Goal: Task Accomplishment & Management: Manage account settings

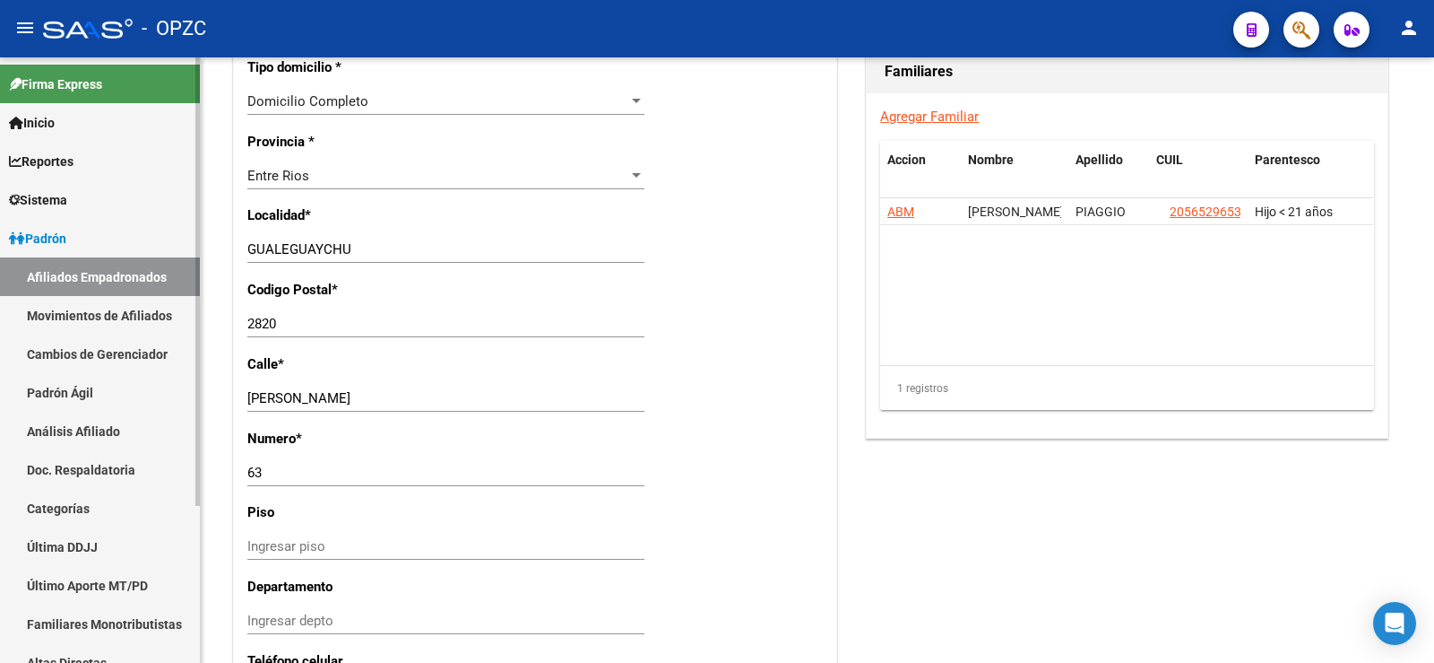
click at [143, 271] on link "Afiliados Empadronados" at bounding box center [100, 276] width 200 height 39
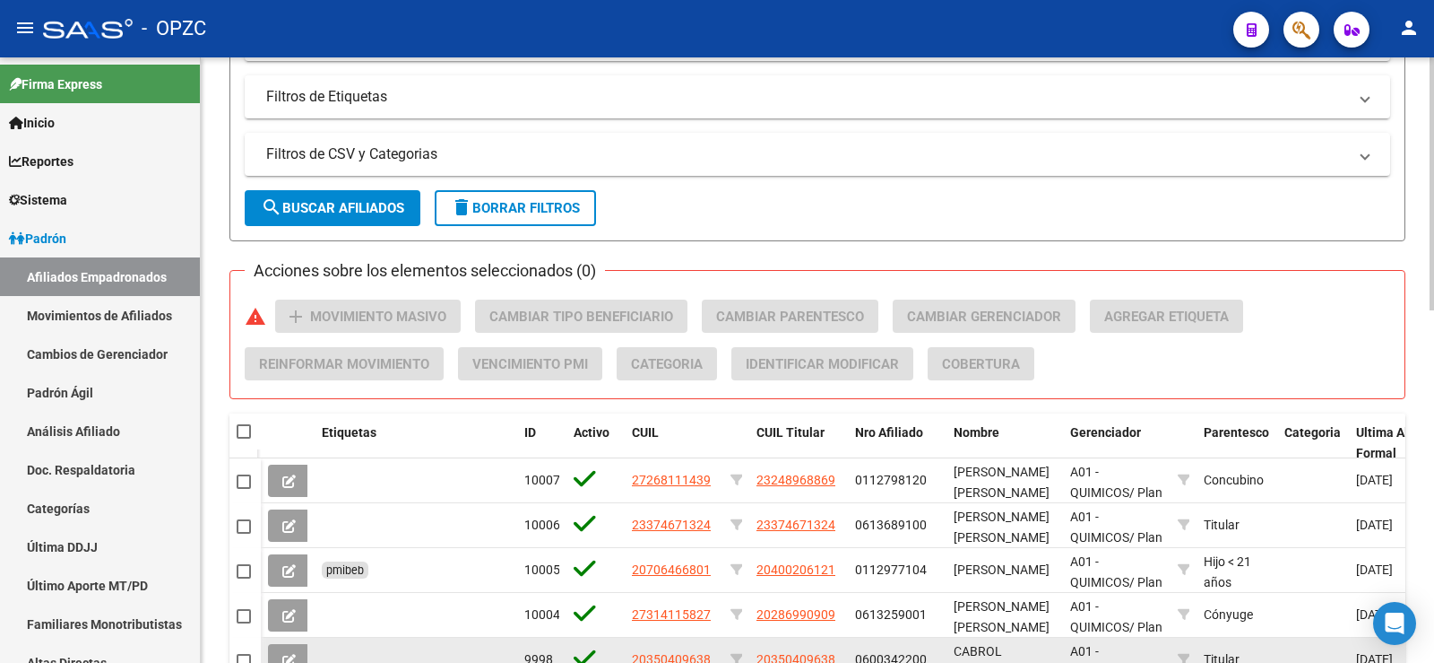
scroll to position [128, 0]
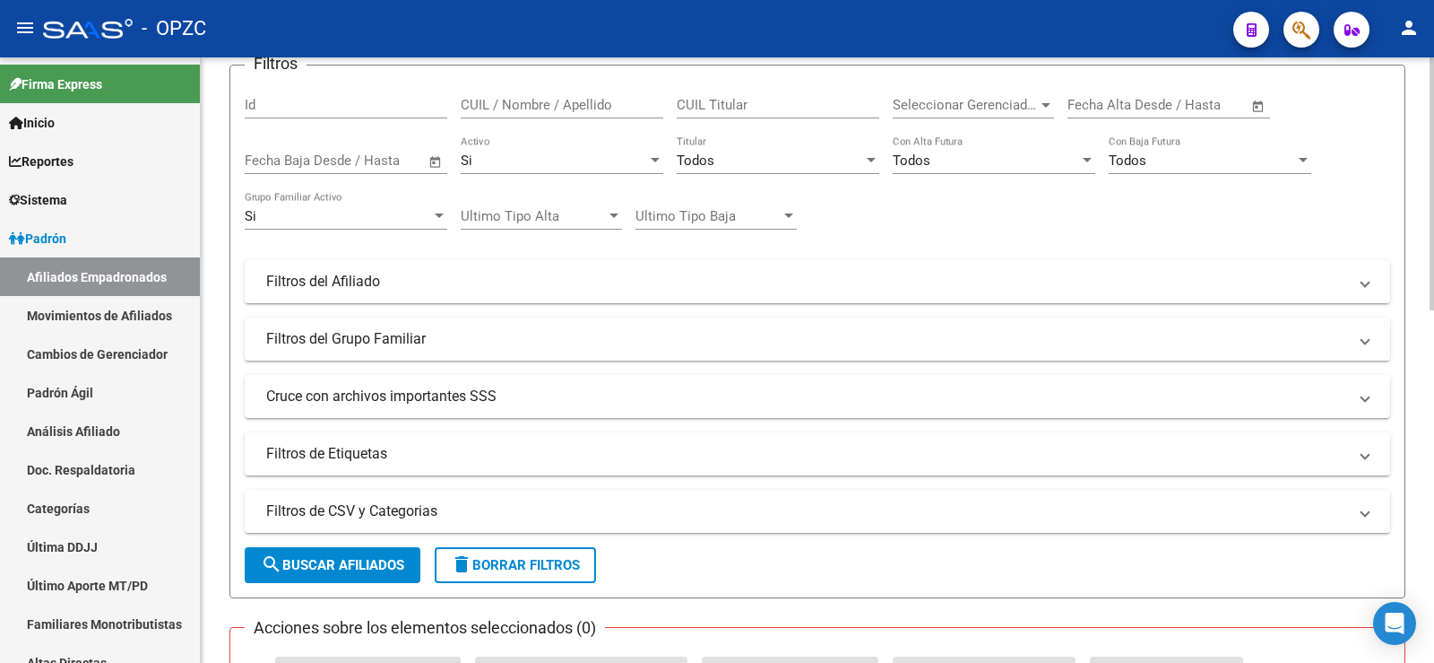
click at [585, 100] on input "CUIL / Nombre / Apellido" at bounding box center [562, 105] width 203 height 16
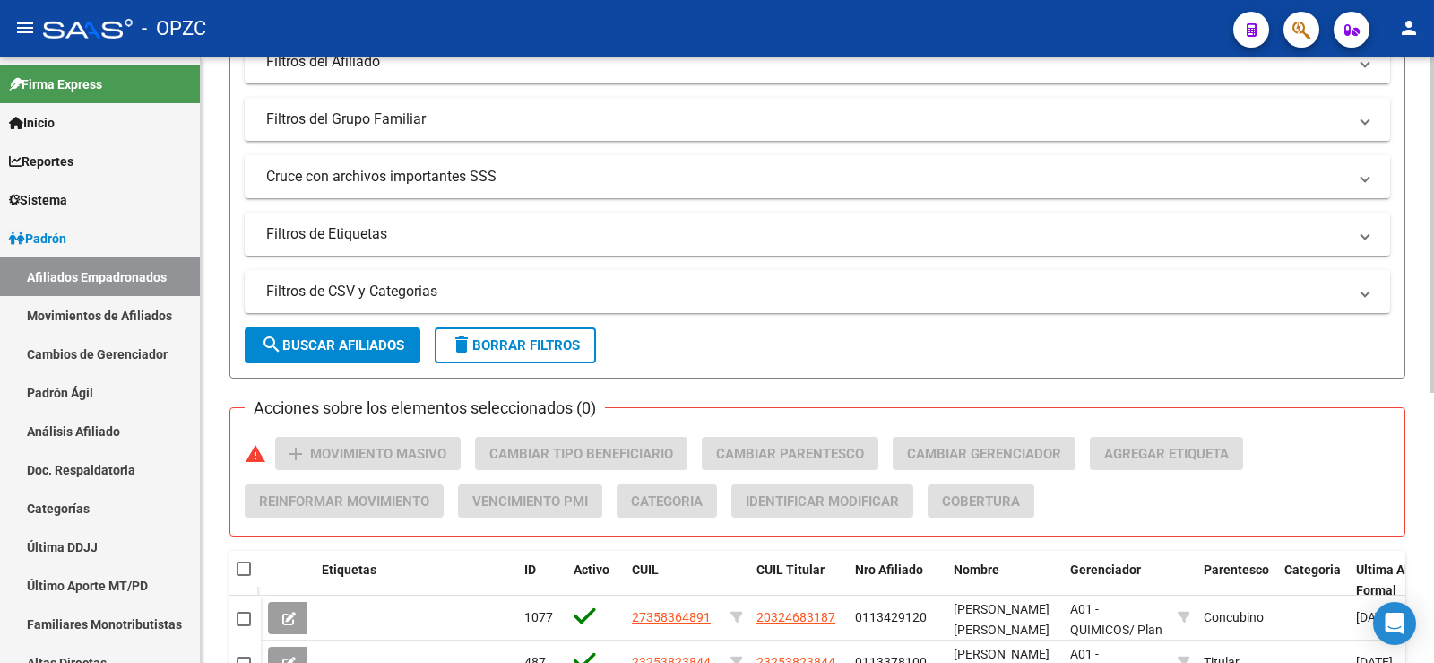
scroll to position [487, 0]
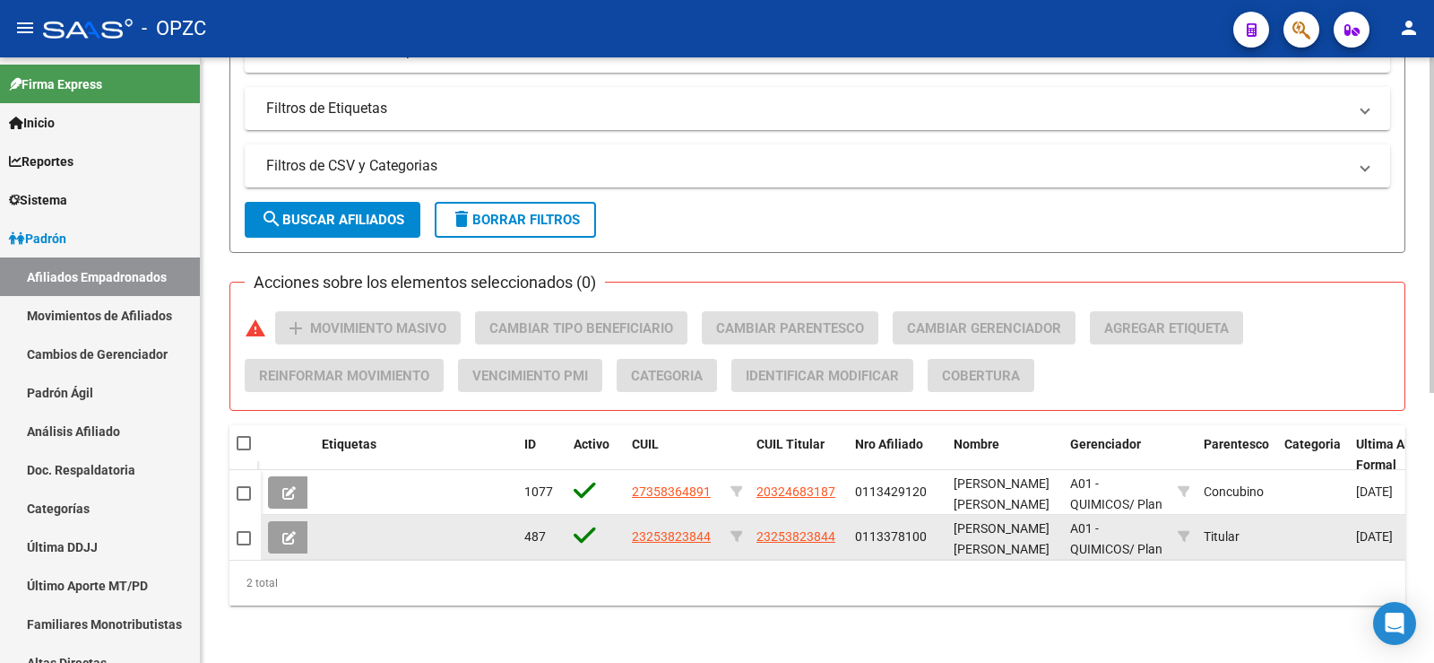
type input "moyano"
click at [292, 531] on icon at bounding box center [288, 537] width 13 height 13
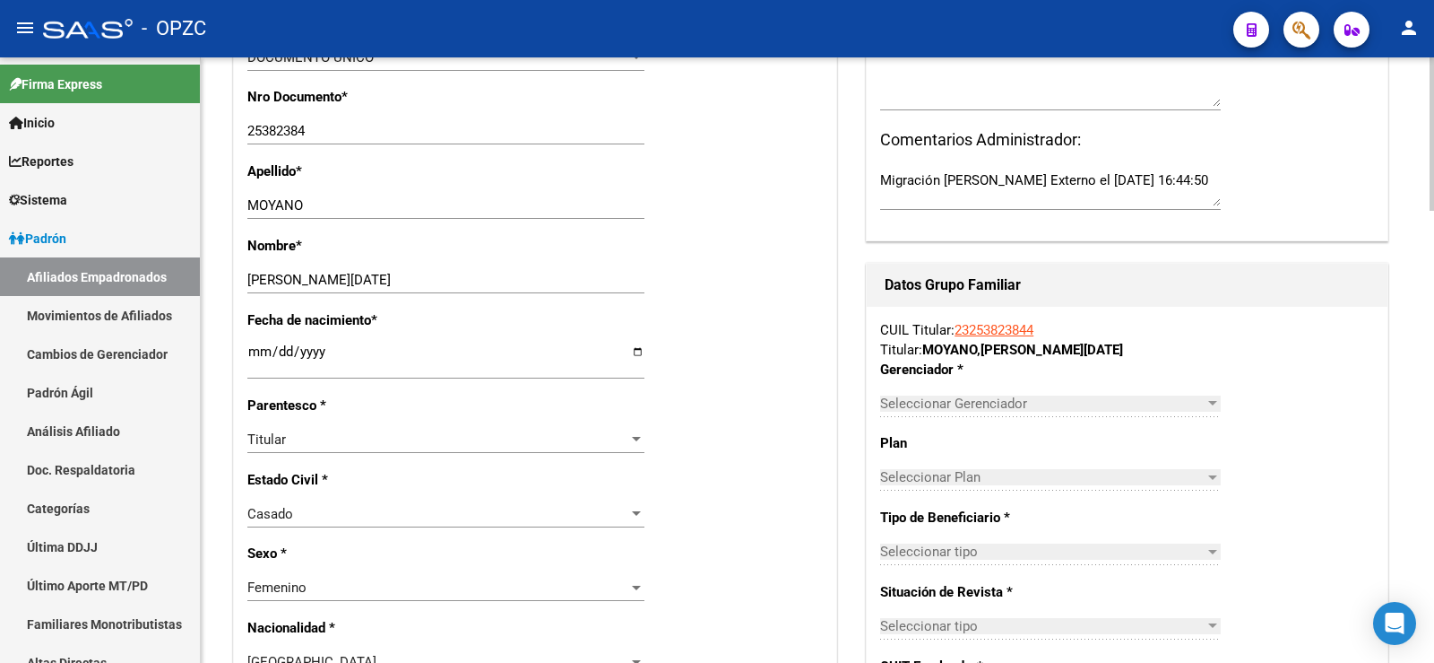
radio input "true"
type input "30-68584081-9"
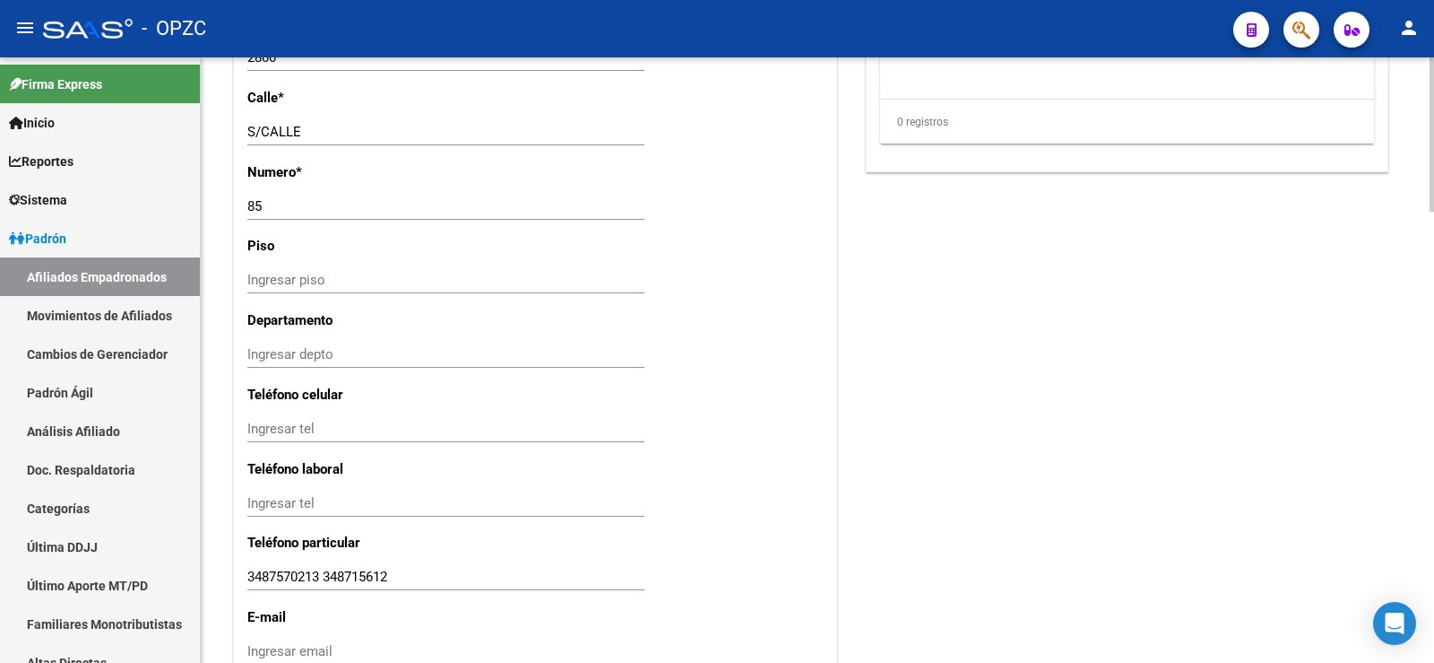
scroll to position [1600, 0]
click at [401, 568] on input "3487570213 348715612" at bounding box center [445, 574] width 397 height 16
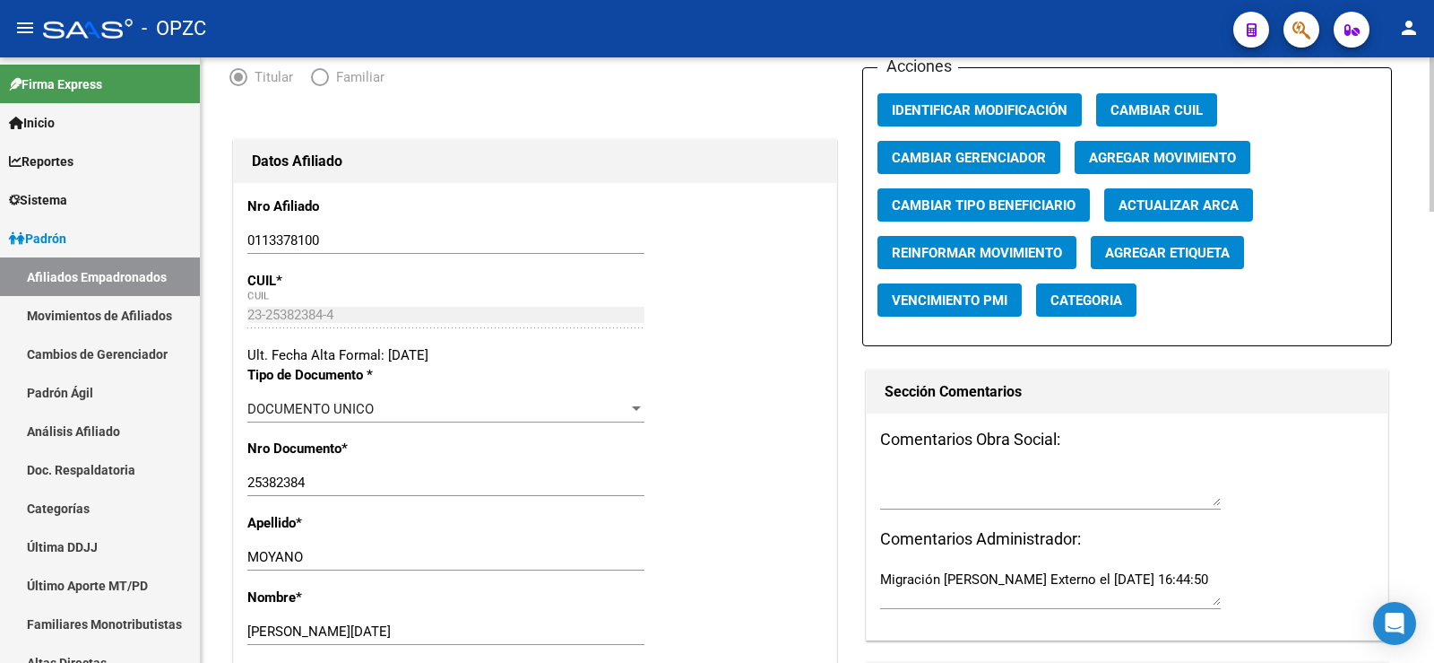
scroll to position [0, 0]
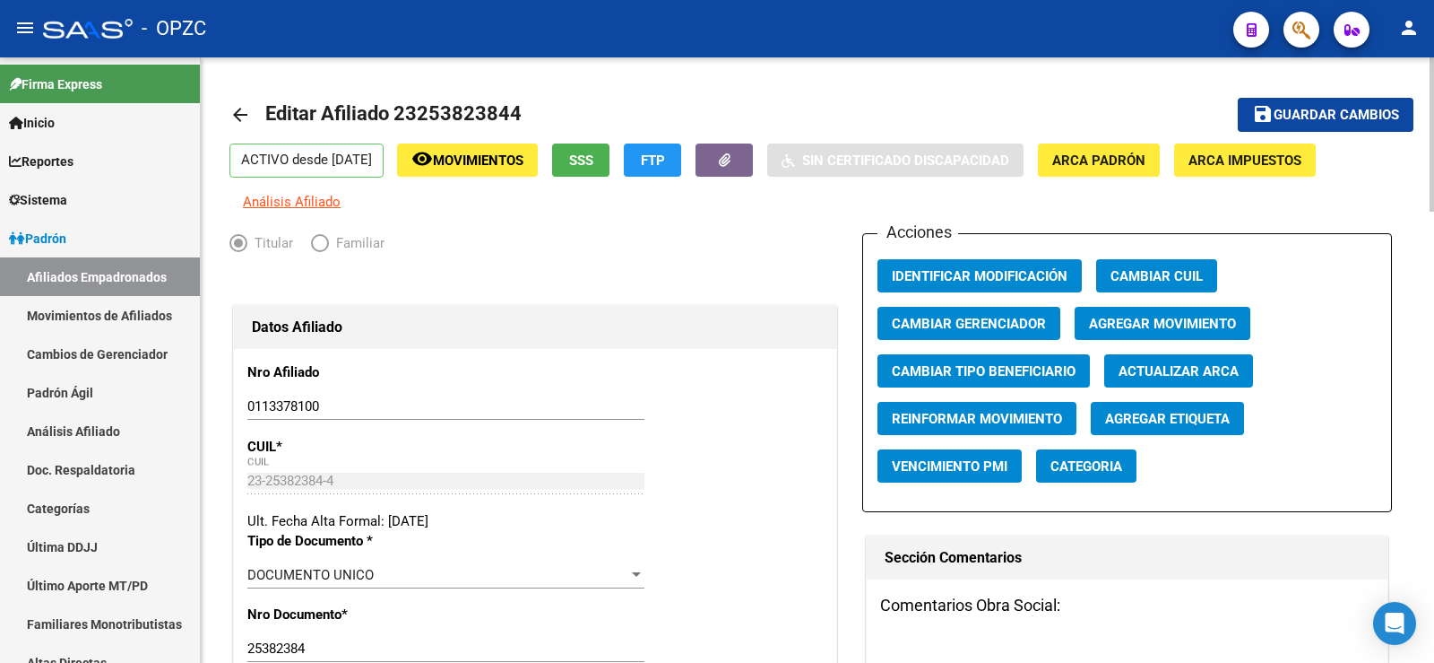
type input "3487570213"
click at [1355, 117] on span "Guardar cambios" at bounding box center [1337, 116] width 126 height 16
